Goal: Task Accomplishment & Management: Manage account settings

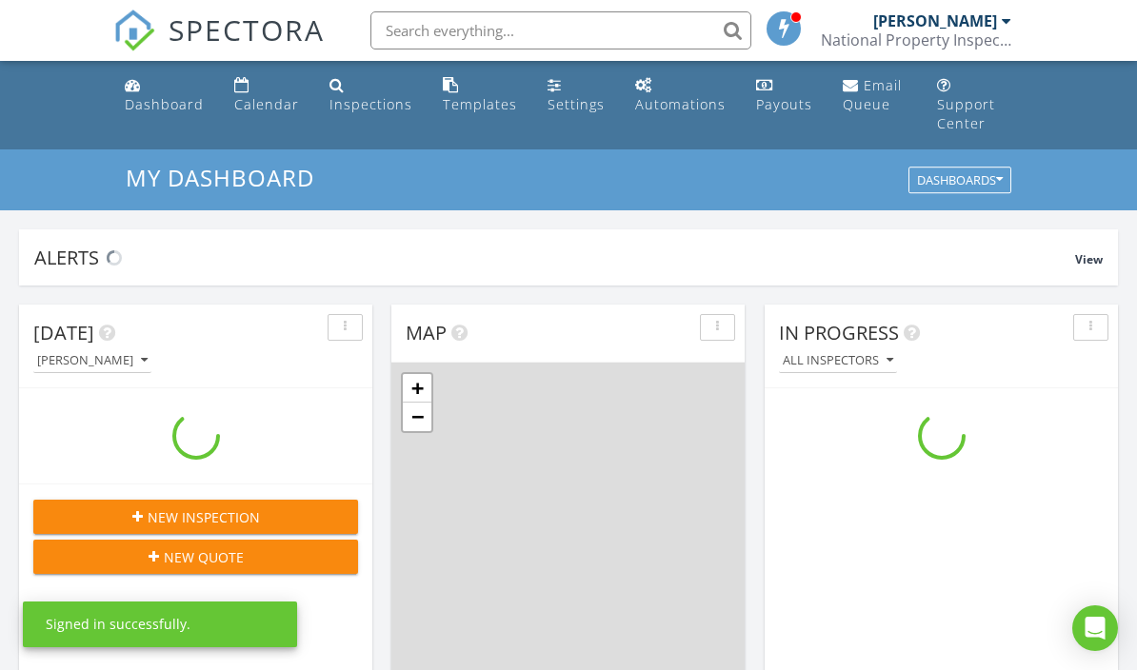
scroll to position [1734, 1138]
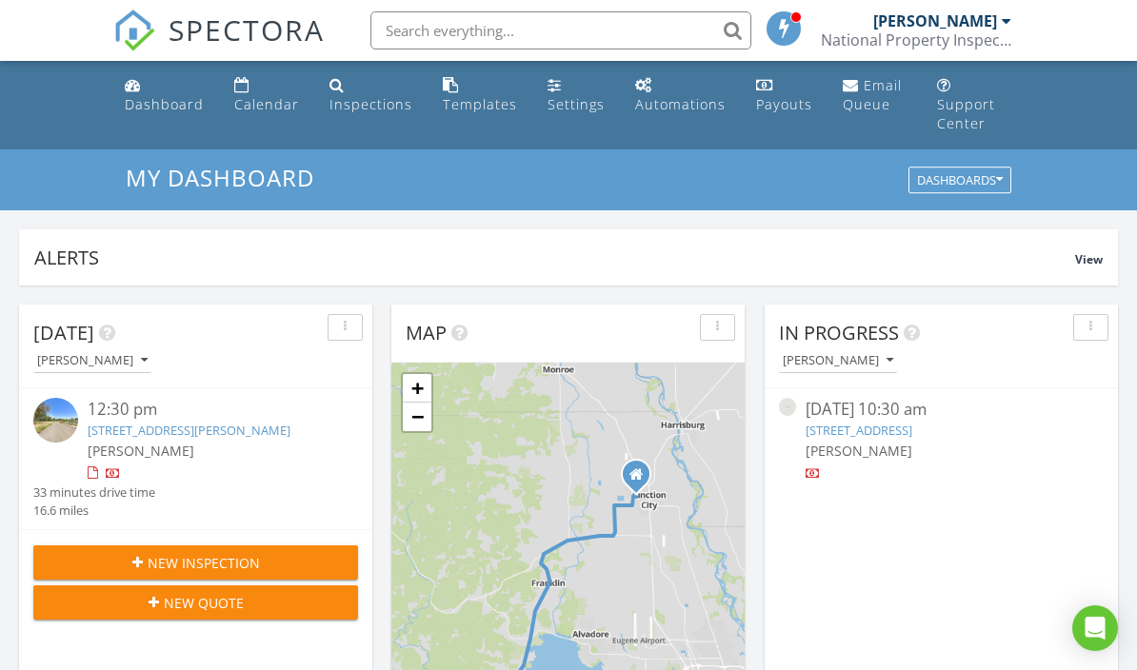
click at [207, 422] on link "25249 Todd Way , Veneta, OR 97487" at bounding box center [189, 430] width 203 height 17
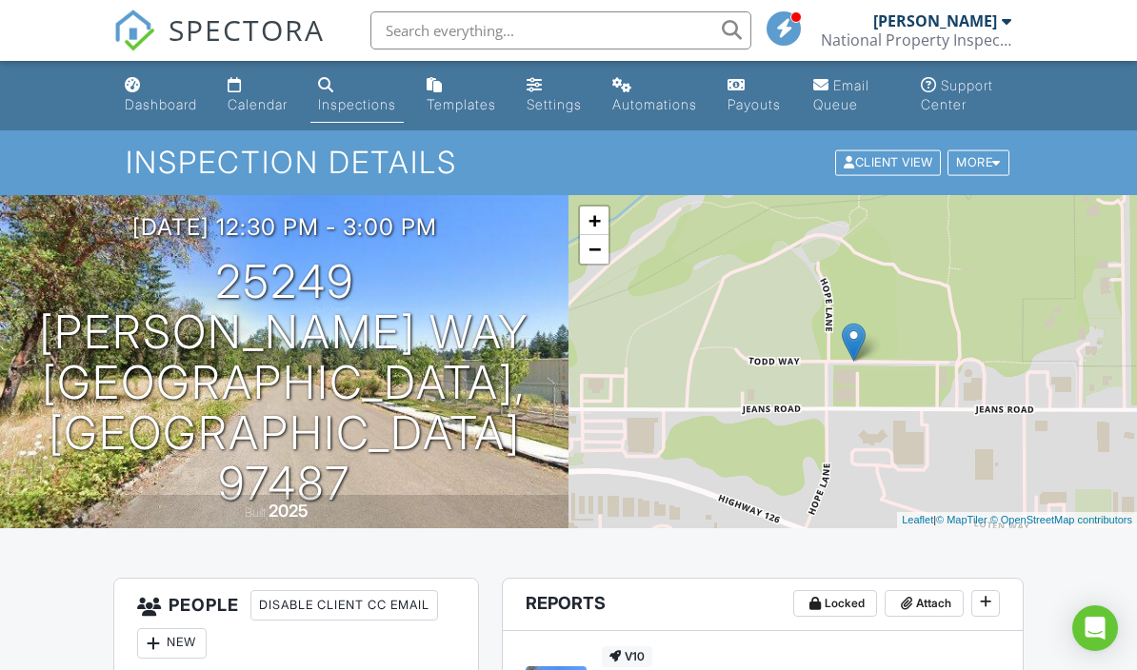
click at [897, 164] on div "Client View" at bounding box center [888, 163] width 106 height 26
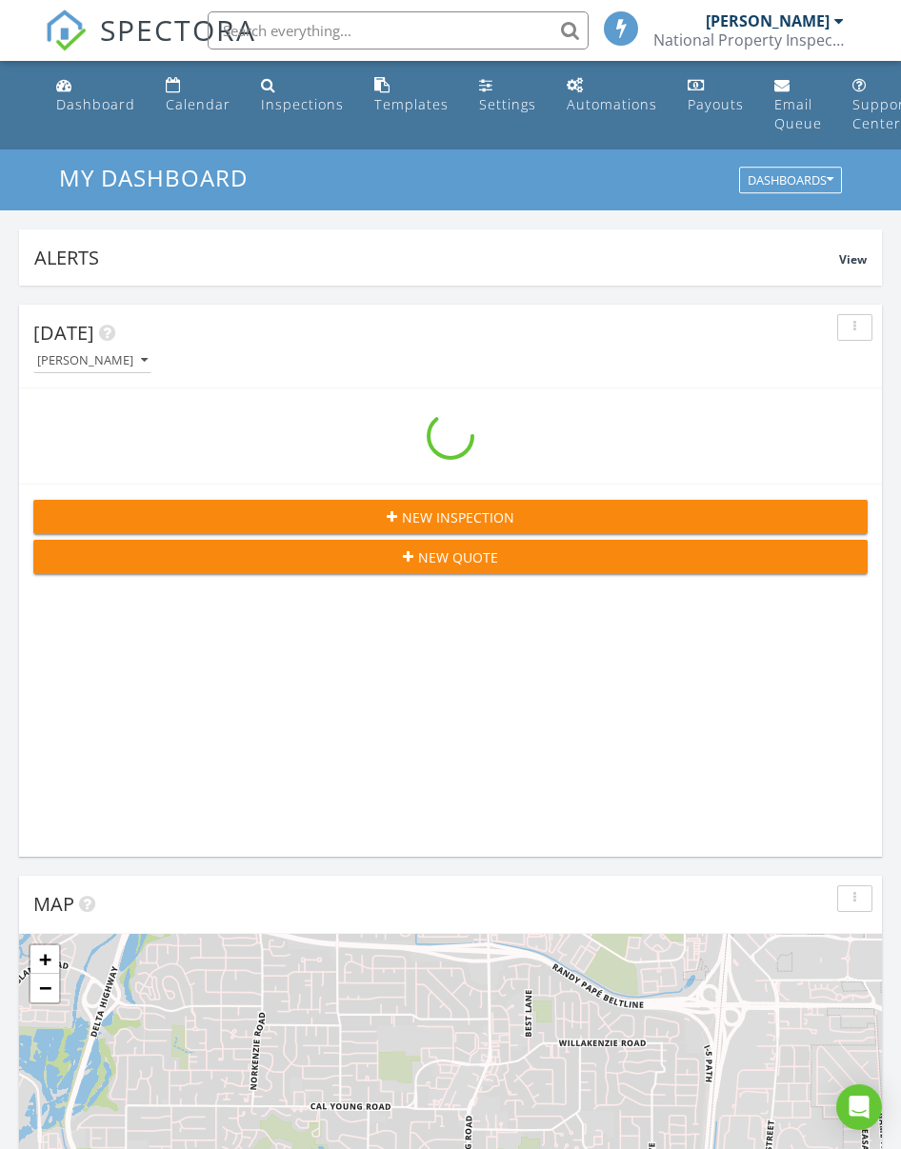
scroll to position [3257, 902]
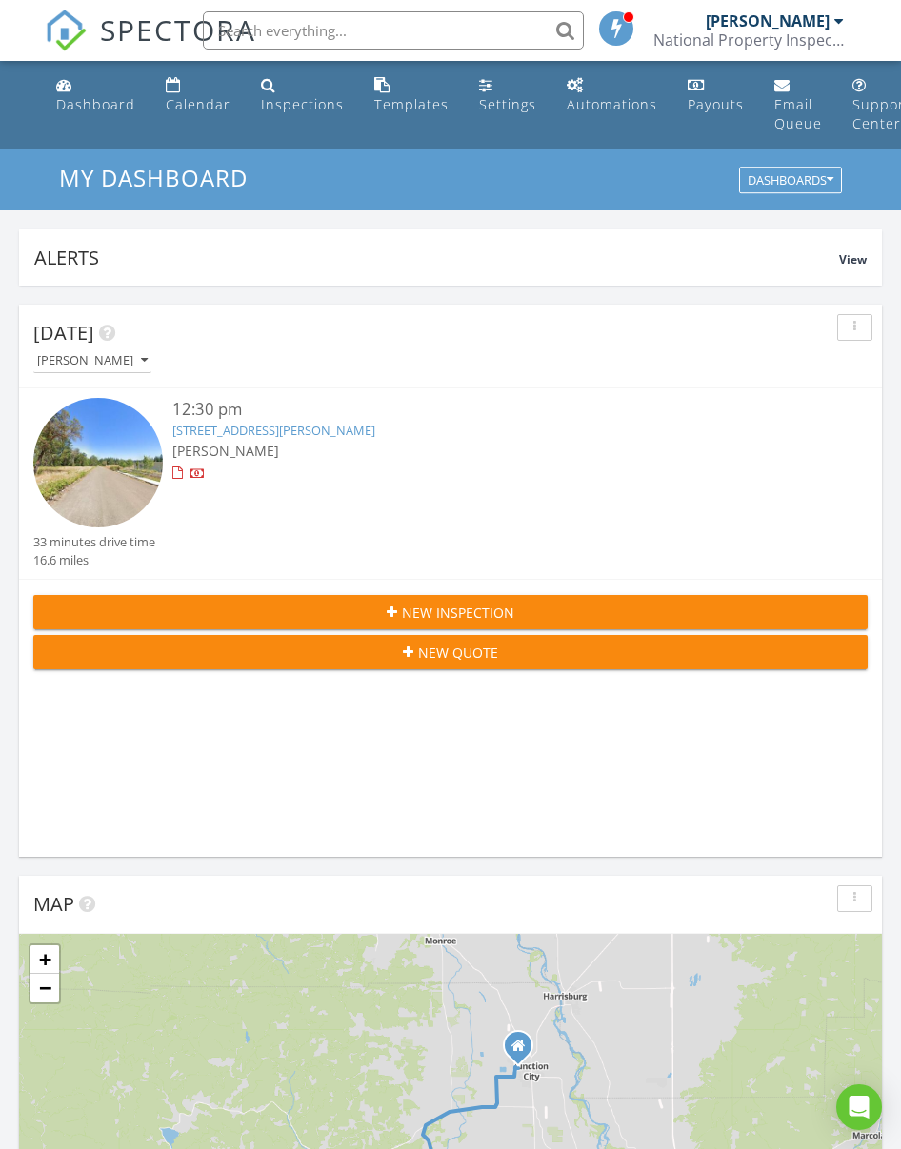
click at [306, 104] on div "Inspections" at bounding box center [302, 104] width 83 height 18
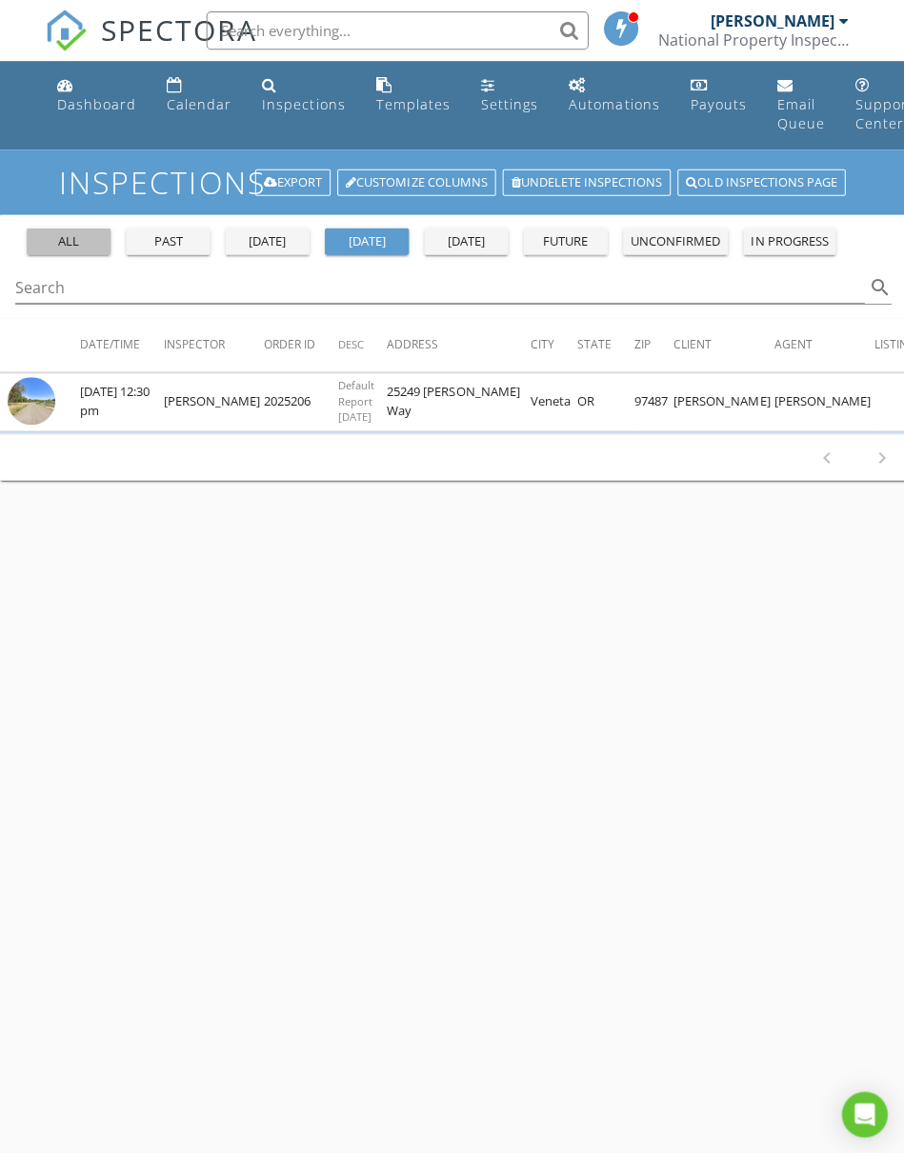
click at [38, 243] on div "all" at bounding box center [68, 240] width 69 height 19
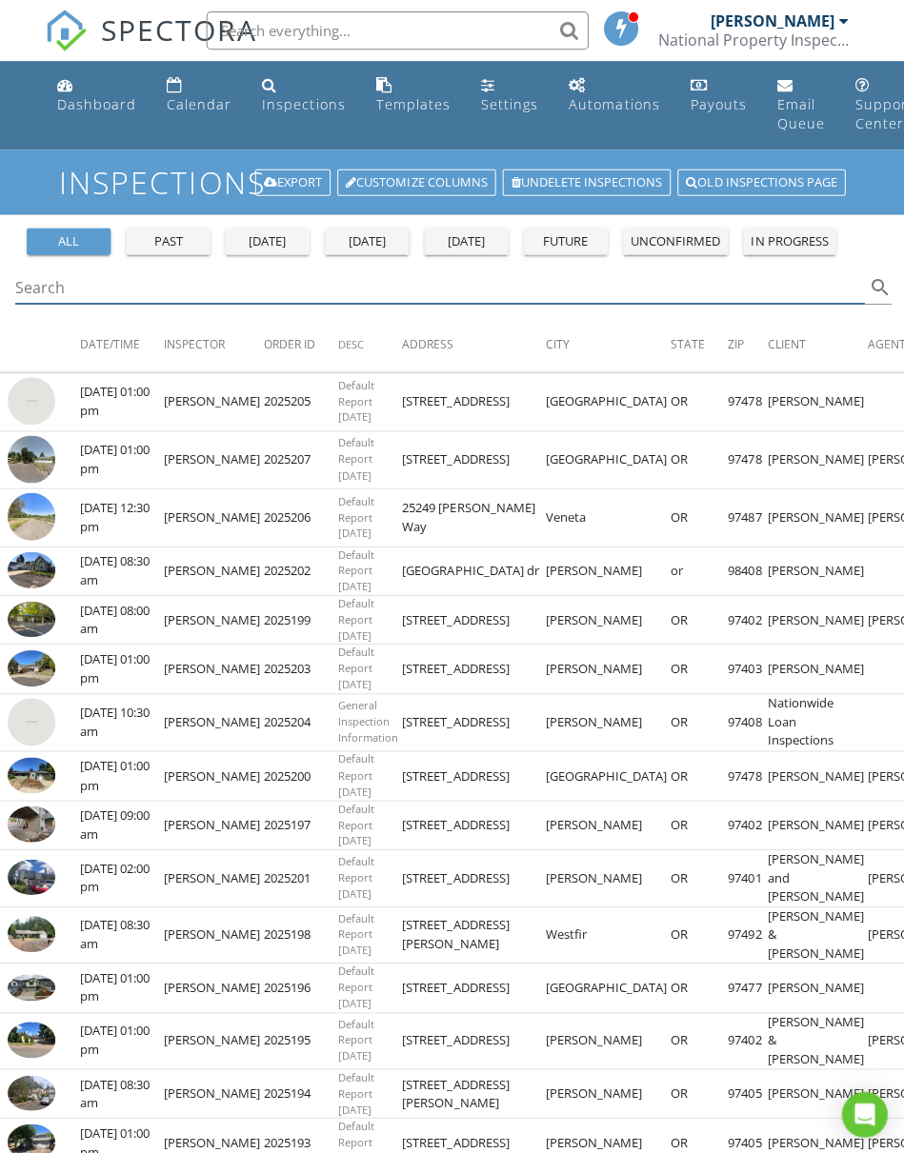
click at [875, 288] on icon "search" at bounding box center [877, 286] width 23 height 23
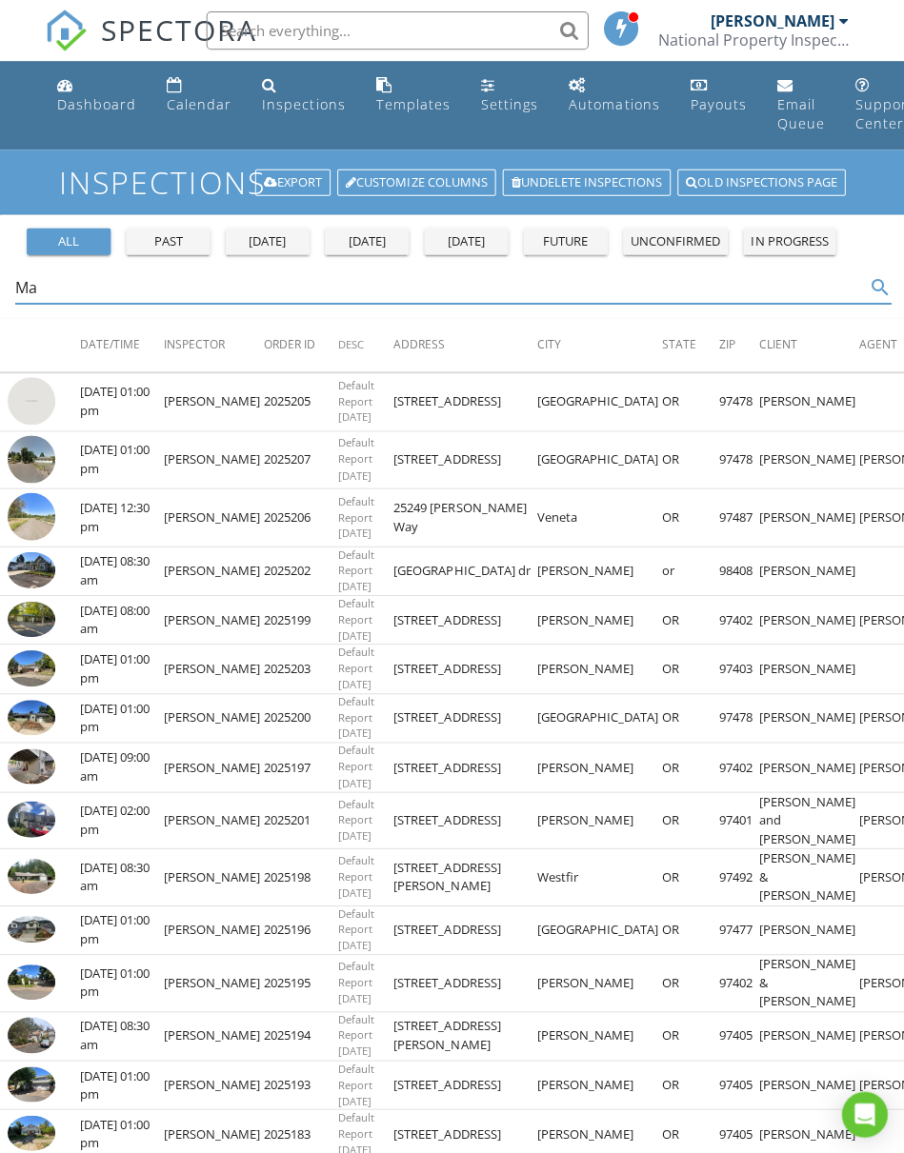
type input "M"
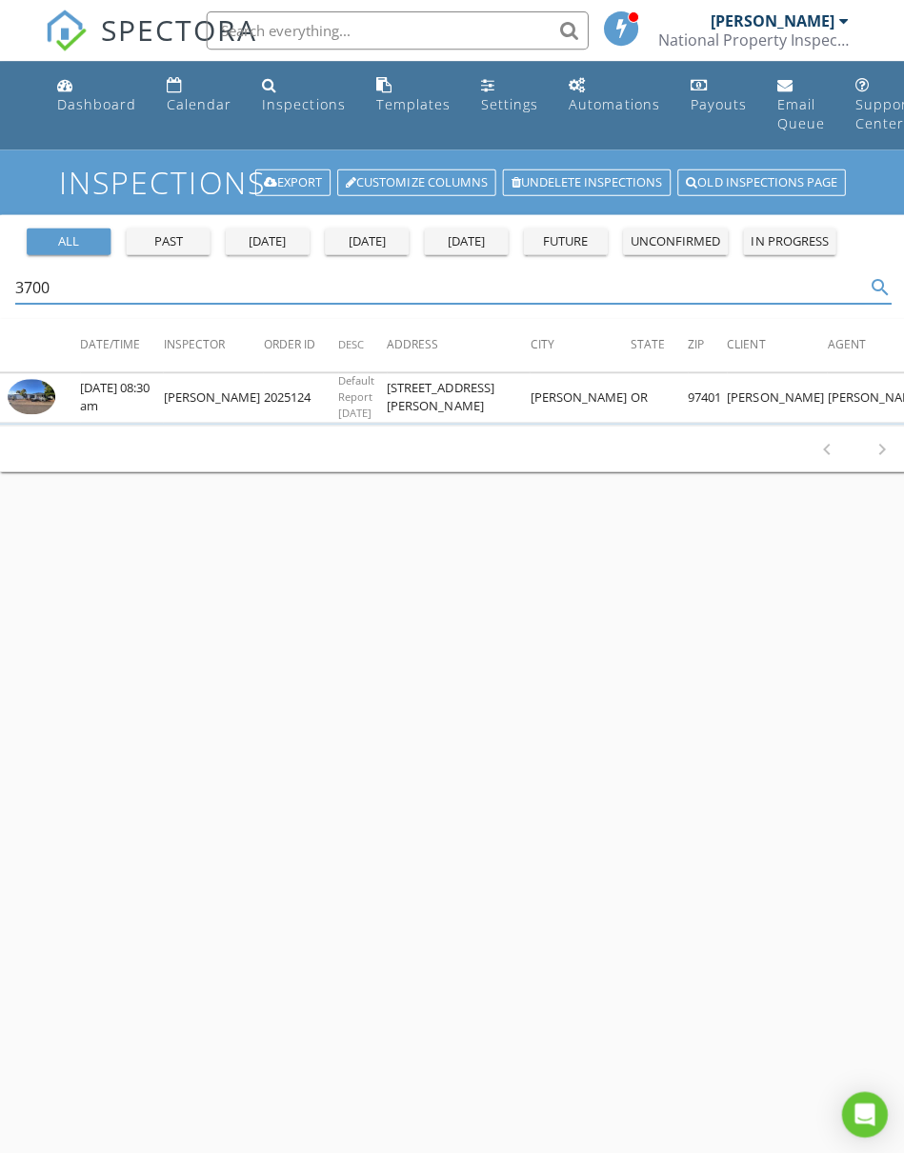
type input "3700"
click at [13, 399] on img at bounding box center [32, 396] width 48 height 36
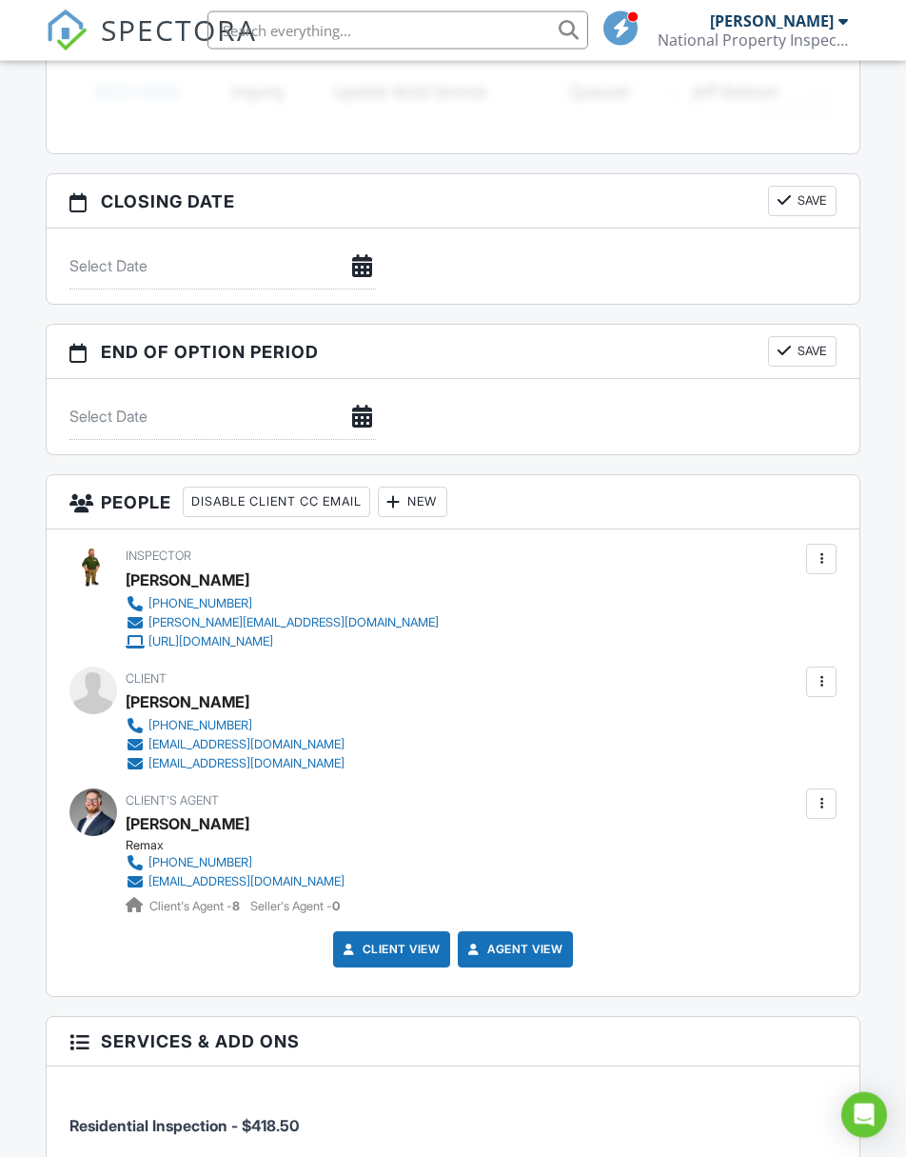
scroll to position [1914, 0]
click at [832, 1065] on h3 "Services & Add ons" at bounding box center [454, 1041] width 814 height 50
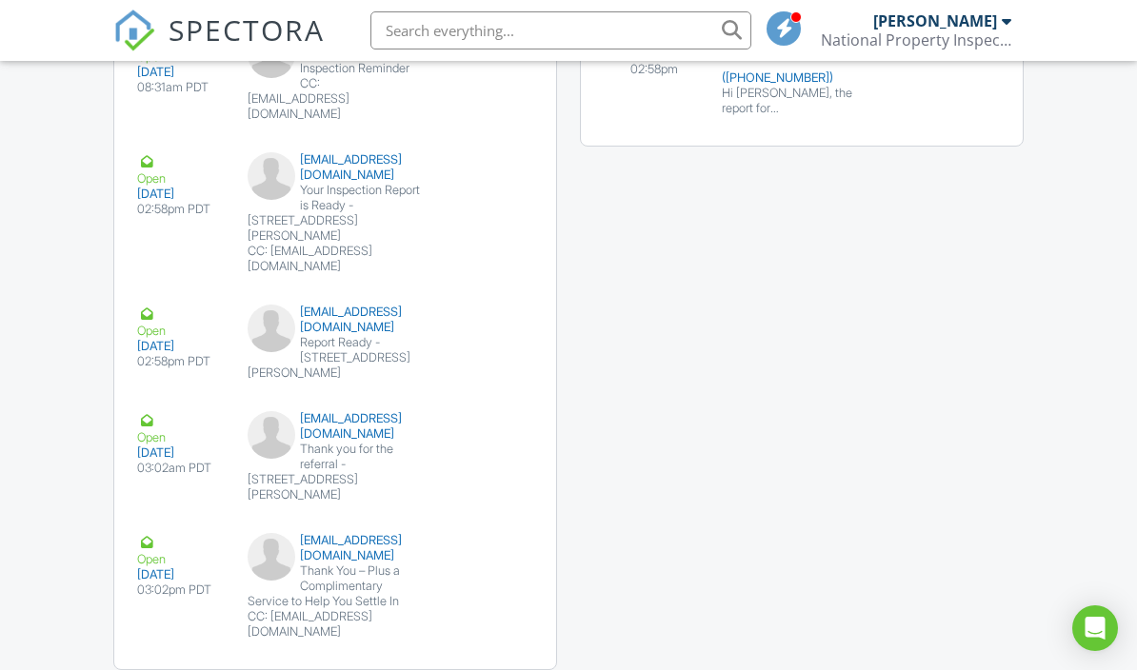
scroll to position [2867, 0]
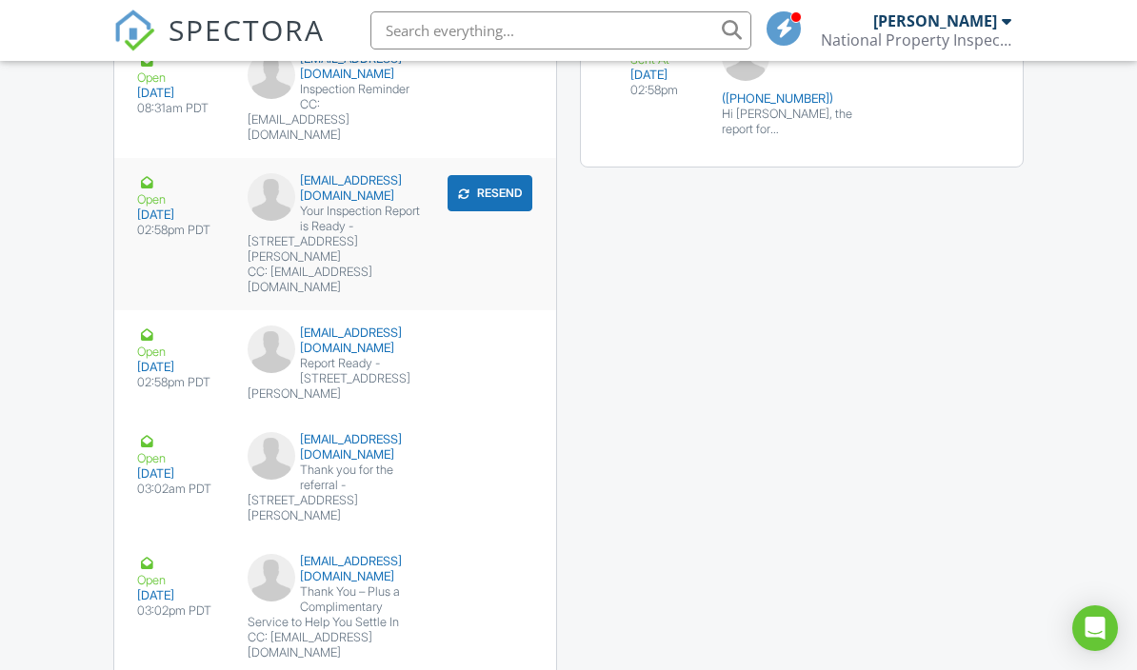
click at [313, 295] on div "CC: [EMAIL_ADDRESS][DOMAIN_NAME]" at bounding box center [335, 280] width 175 height 30
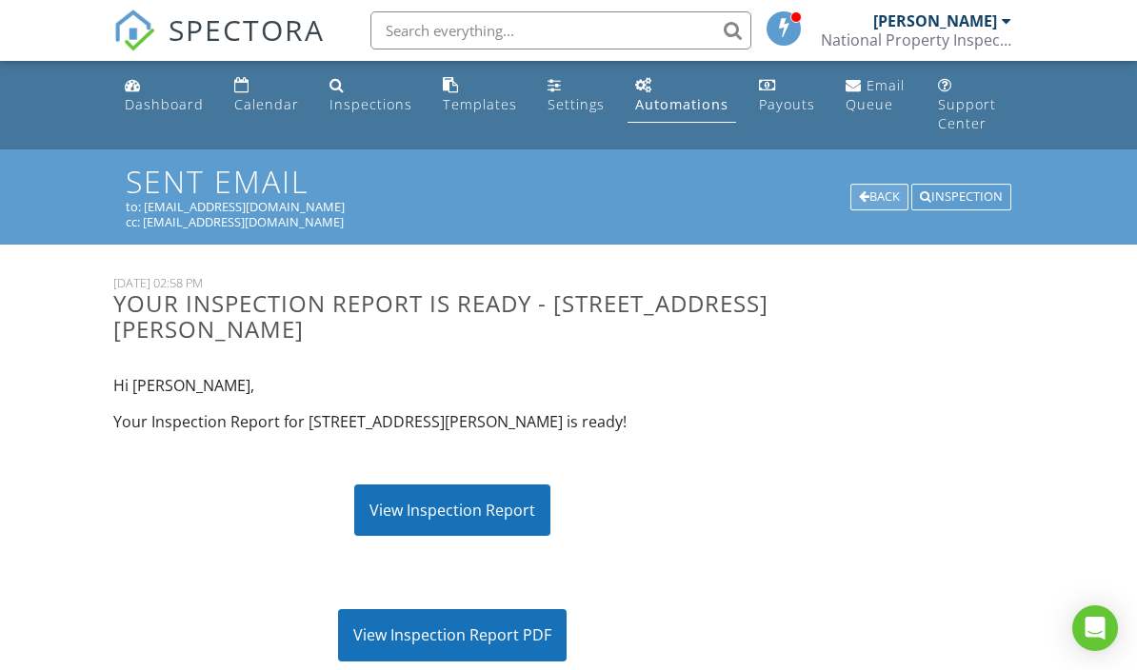
click at [892, 184] on div "Back" at bounding box center [879, 197] width 58 height 27
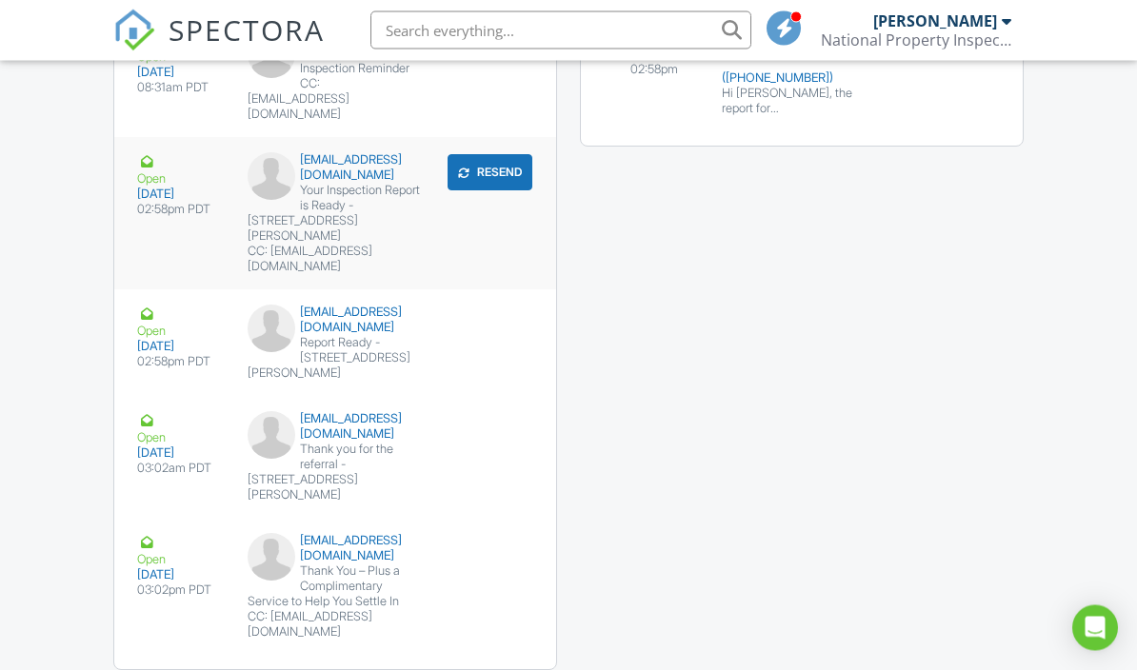
scroll to position [2888, 0]
click at [488, 190] on button "Resend" at bounding box center [490, 172] width 85 height 36
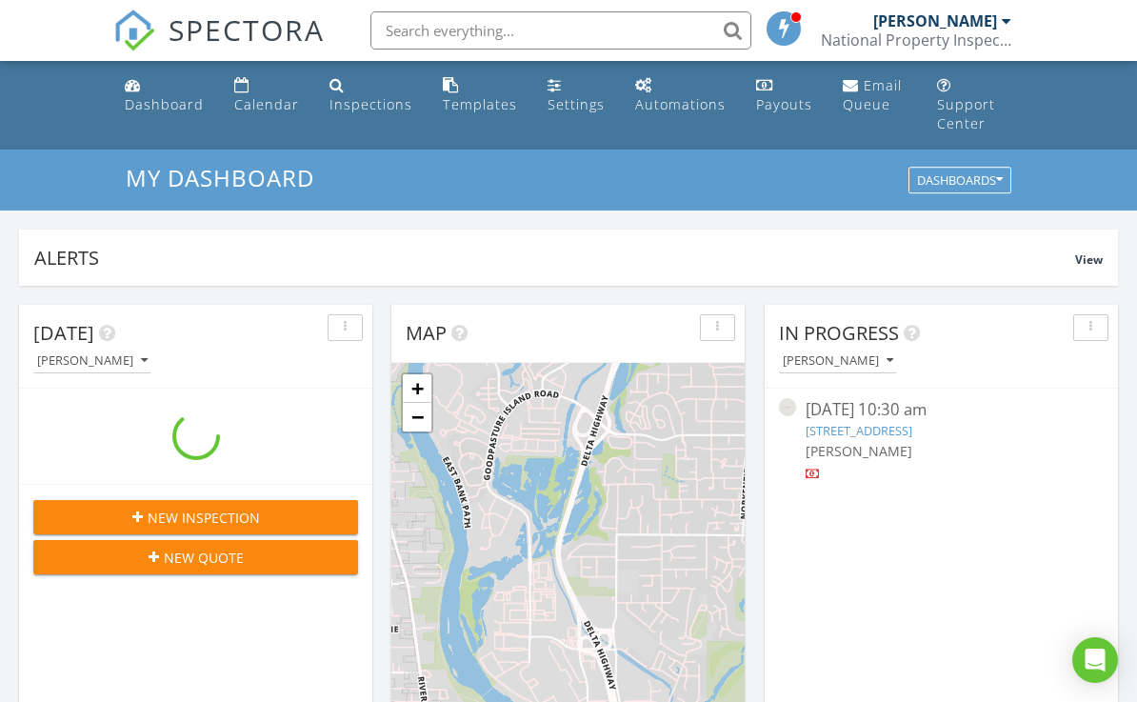
scroll to position [1734, 1138]
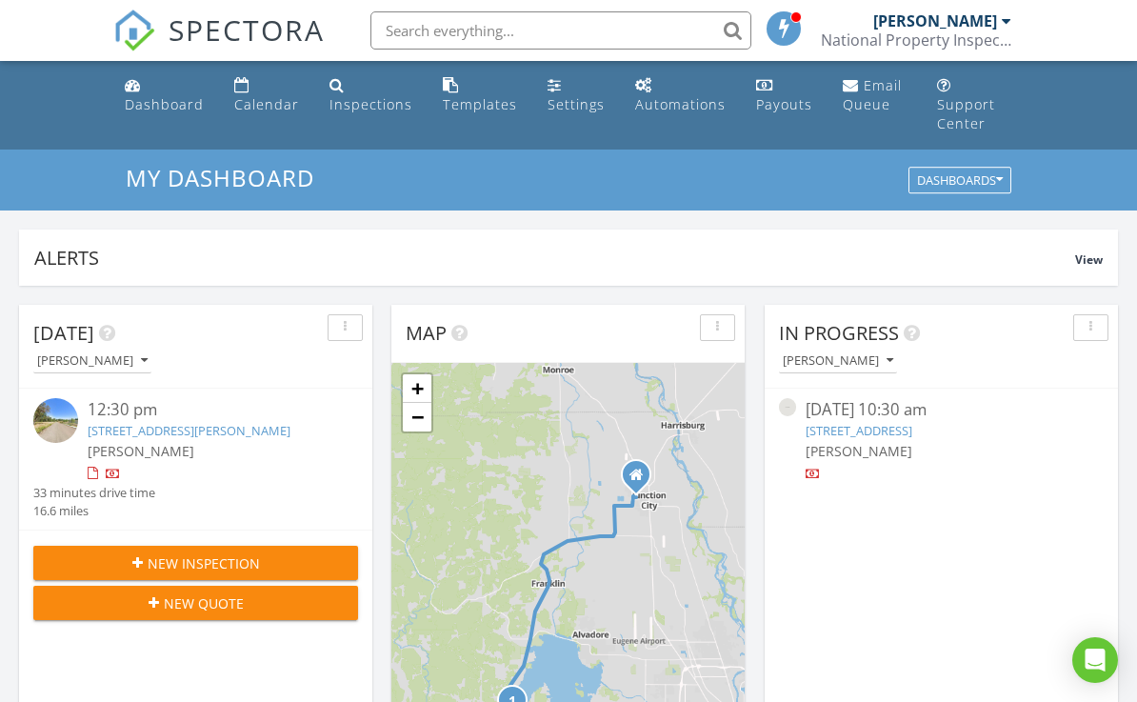
click at [204, 422] on link "[STREET_ADDRESS][PERSON_NAME]" at bounding box center [189, 430] width 203 height 17
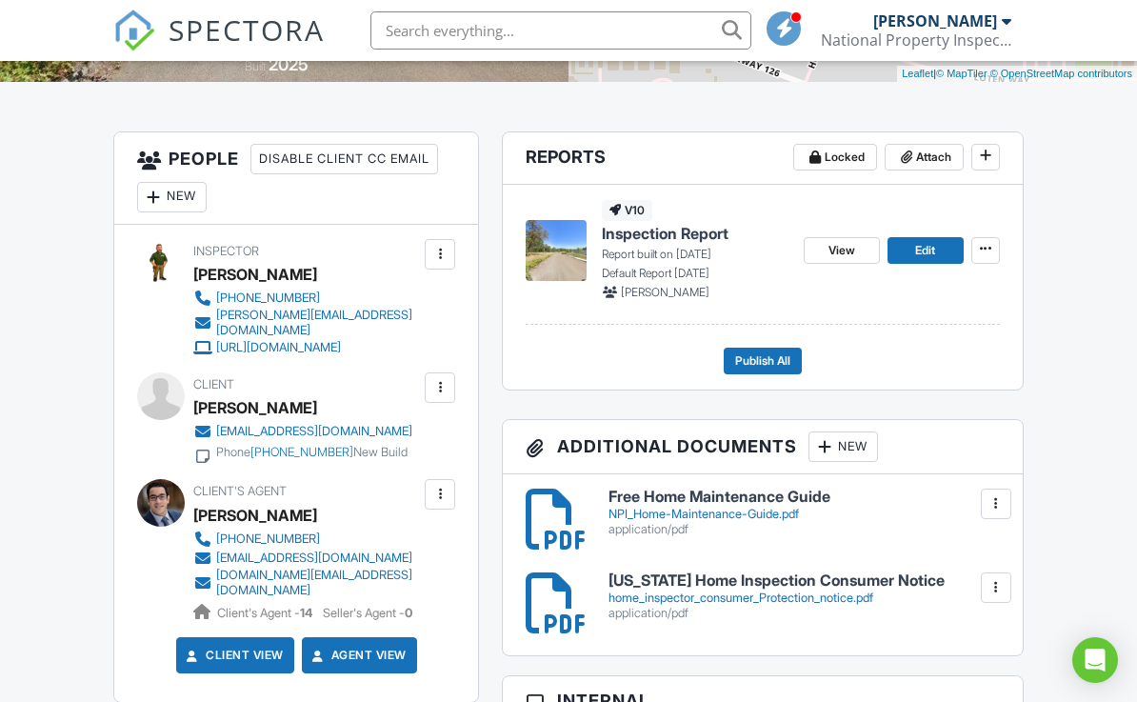
scroll to position [448, 0]
